Goal: Task Accomplishment & Management: Manage account settings

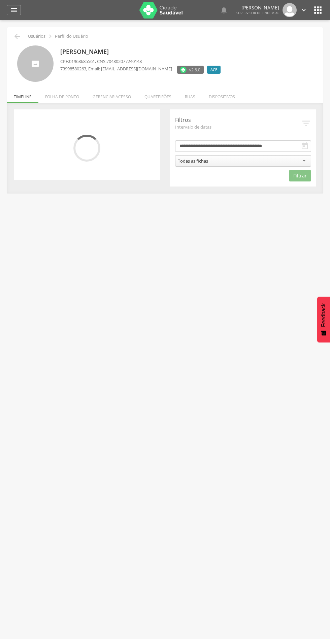
click at [156, 95] on li "Quarteirões" at bounding box center [158, 95] width 40 height 16
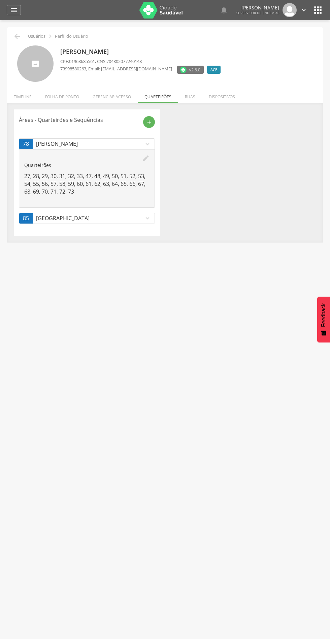
click at [132, 268] on div " Usuários  Perfil do Usuário [PERSON_NAME] CPF: 01968685561 , CNS: 7048020772…" at bounding box center [165, 339] width 330 height 639
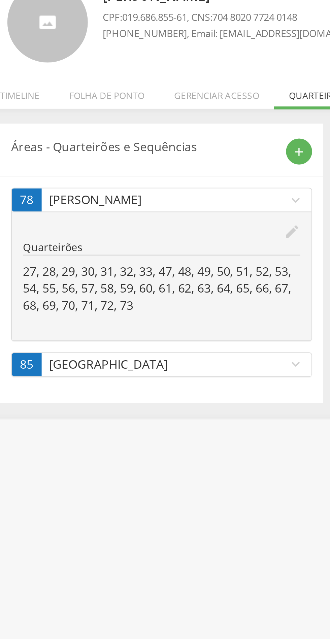
click at [150, 218] on icon "expand_more" at bounding box center [147, 217] width 7 height 7
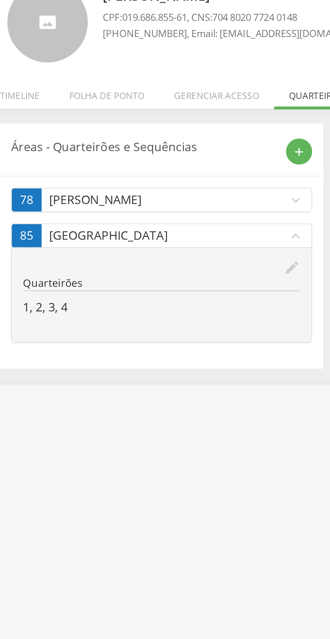
click at [142, 174] on icon "edit" at bounding box center [145, 174] width 7 height 7
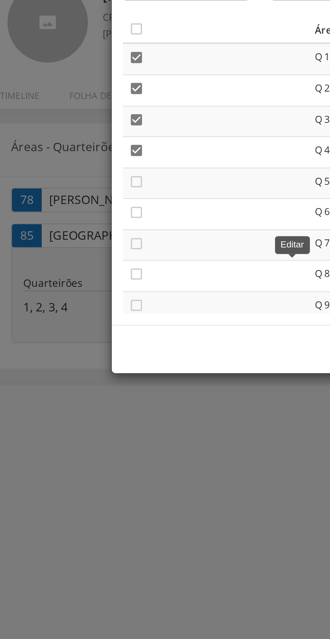
click at [78, 78] on icon "" at bounding box center [75, 79] width 7 height 7
click at [76, 97] on icon "" at bounding box center [75, 93] width 7 height 7
click at [75, 108] on icon "" at bounding box center [75, 107] width 7 height 7
click at [77, 122] on icon "" at bounding box center [75, 121] width 7 height 7
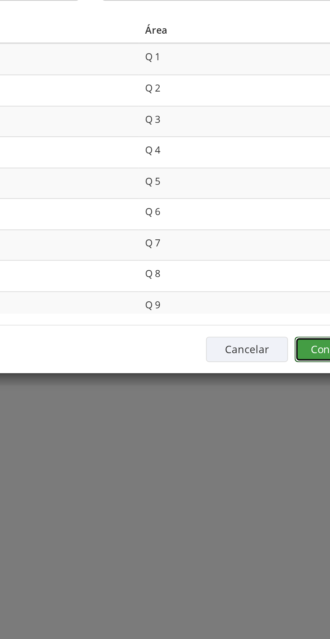
click at [230, 211] on button "Confirmar" at bounding box center [241, 211] width 37 height 11
